Goal: Check status

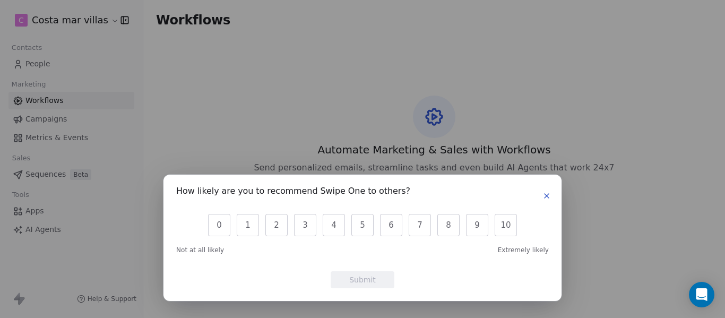
click at [547, 192] on icon "button" at bounding box center [547, 196] width 8 height 8
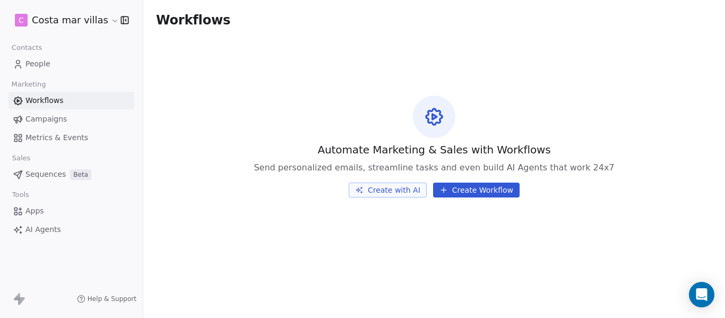
click at [49, 114] on span "Campaigns" at bounding box center [45, 119] width 41 height 11
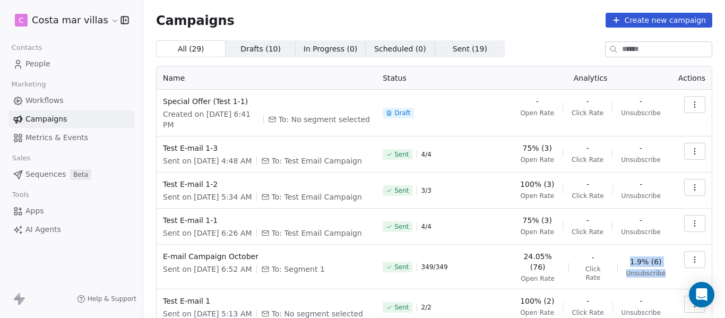
drag, startPoint x: 627, startPoint y: 262, endPoint x: 665, endPoint y: 274, distance: 39.6
click at [665, 274] on td "24.05% (76) Open Rate - Click Rate 1.9% (6) Unsubscribe" at bounding box center [590, 267] width 163 height 45
drag, startPoint x: 665, startPoint y: 274, endPoint x: 625, endPoint y: 260, distance: 42.0
click at [625, 260] on td "24.05% (76) Open Rate - Click Rate 1.9% (6) Unsubscribe" at bounding box center [590, 267] width 163 height 45
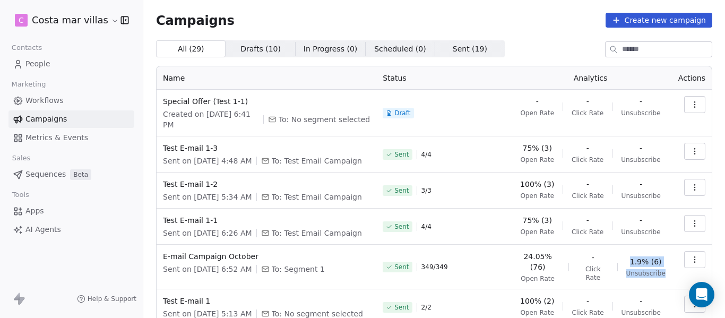
click at [626, 260] on div "1.9% (6) Unsubscribe" at bounding box center [645, 266] width 39 height 21
